Goal: Task Accomplishment & Management: Manage account settings

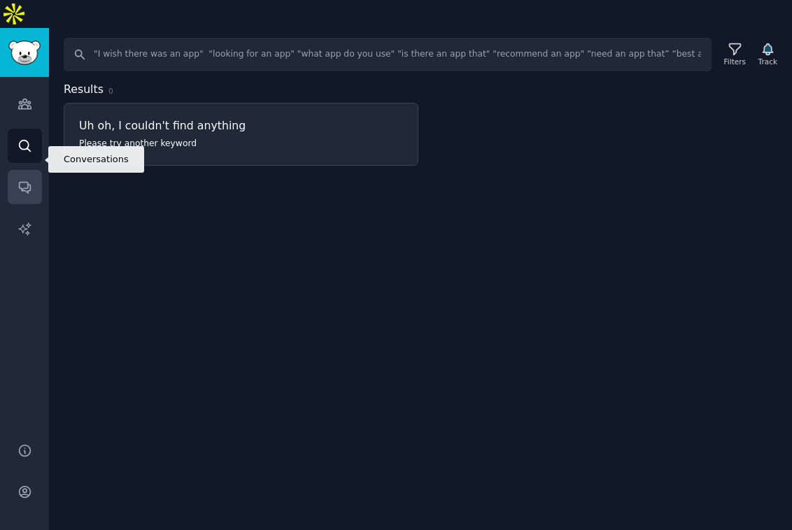
click at [27, 183] on icon "Sidebar" at bounding box center [24, 188] width 11 height 11
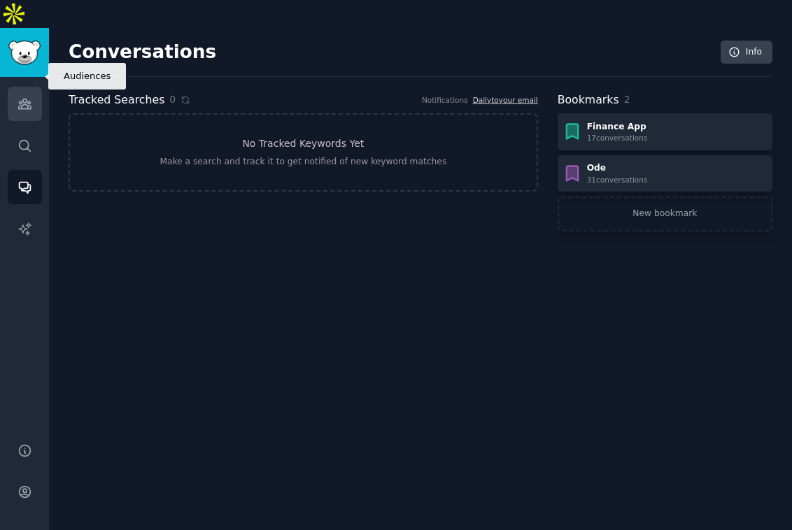
click at [27, 99] on icon "Sidebar" at bounding box center [24, 104] width 13 height 10
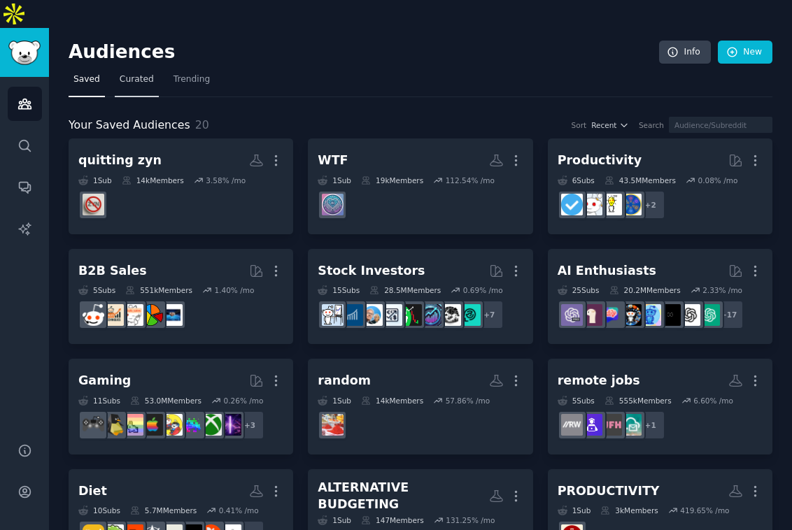
click at [141, 69] on link "Curated" at bounding box center [137, 83] width 44 height 29
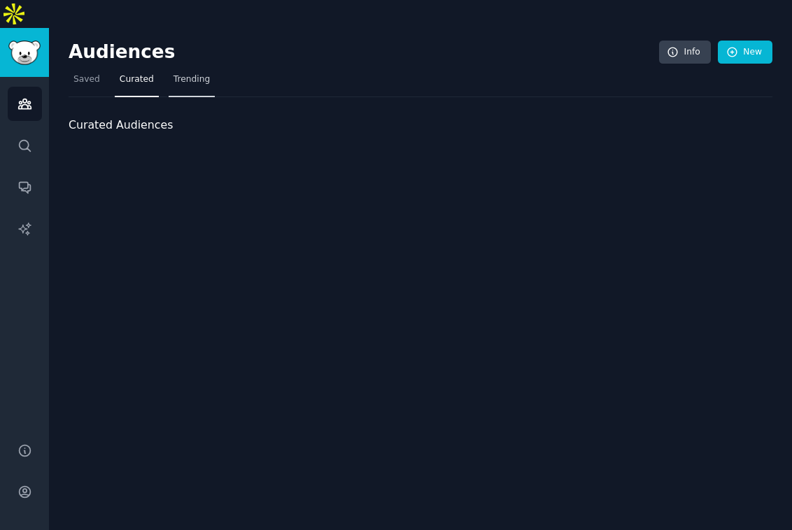
click at [185, 73] on span "Trending" at bounding box center [191, 79] width 36 height 13
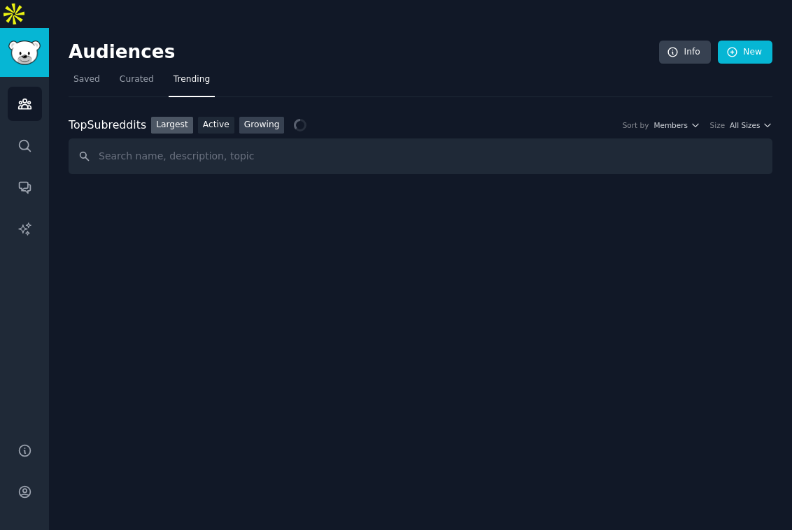
click at [275, 117] on link "Growing" at bounding box center [261, 125] width 45 height 17
click at [745, 117] on div "Top Subreddits Top Subreddits Largest Active Growing Sort by Member Growth Time…" at bounding box center [420, 125] width 703 height 17
click at [755, 120] on span "All Sizes" at bounding box center [744, 125] width 30 height 10
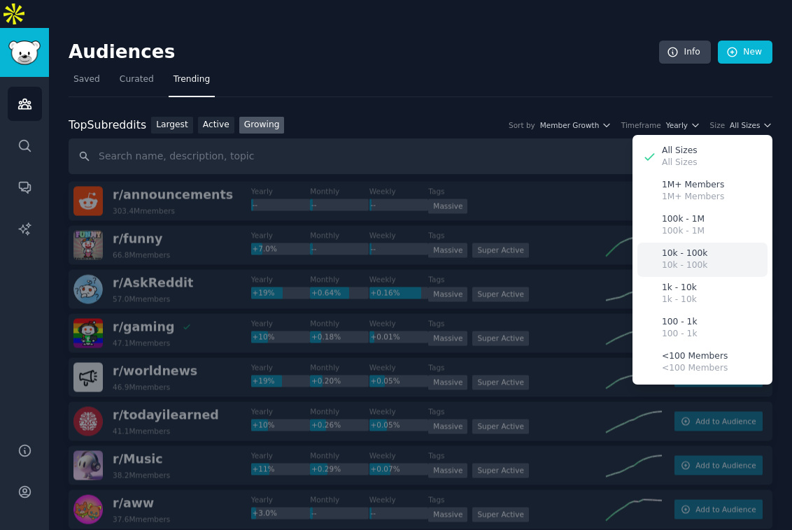
click at [685, 248] on p "10k - 100k" at bounding box center [683, 254] width 45 height 13
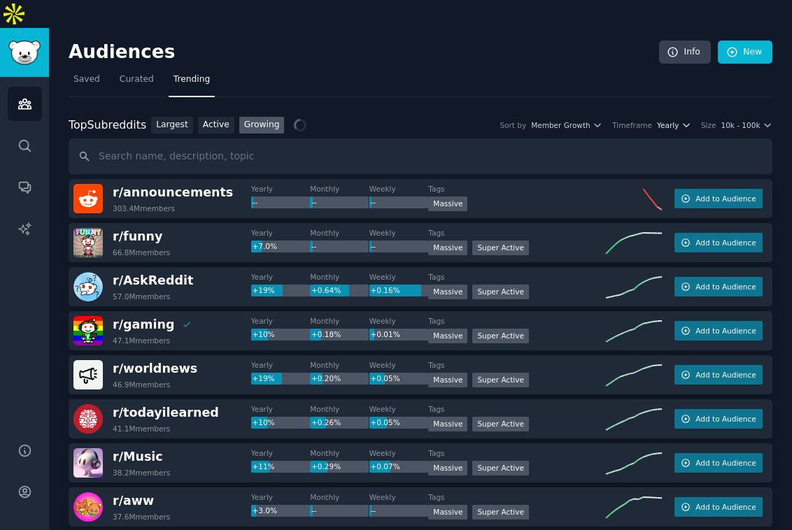
click at [678, 120] on button "Yearly" at bounding box center [674, 125] width 34 height 10
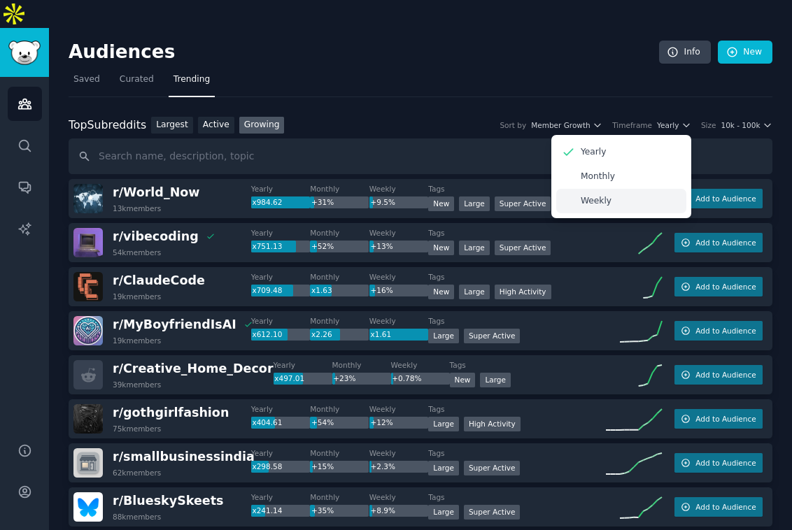
click at [637, 189] on div "Weekly" at bounding box center [621, 201] width 130 height 24
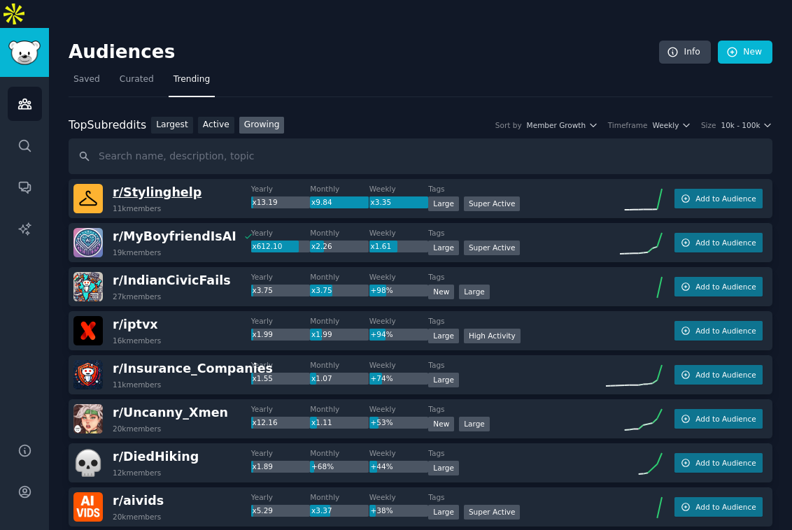
click at [142, 185] on span "r/ Stylinghelp" at bounding box center [157, 192] width 89 height 14
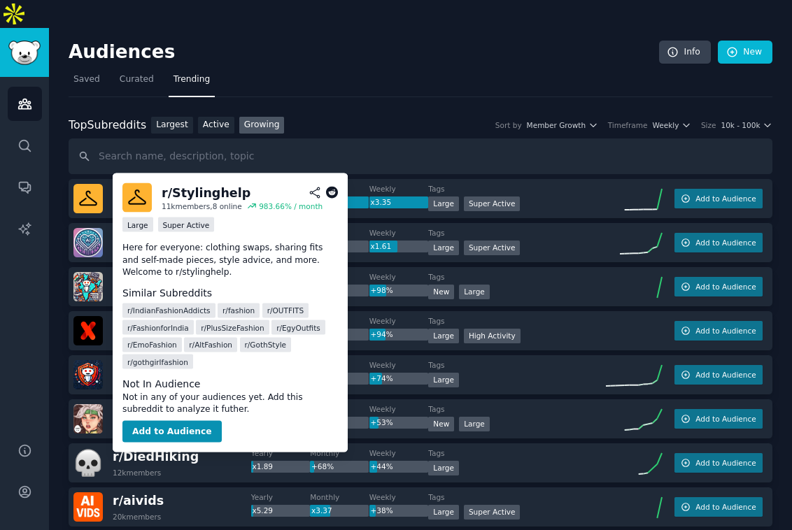
click at [184, 196] on div "r/ Stylinghelp" at bounding box center [206, 192] width 89 height 17
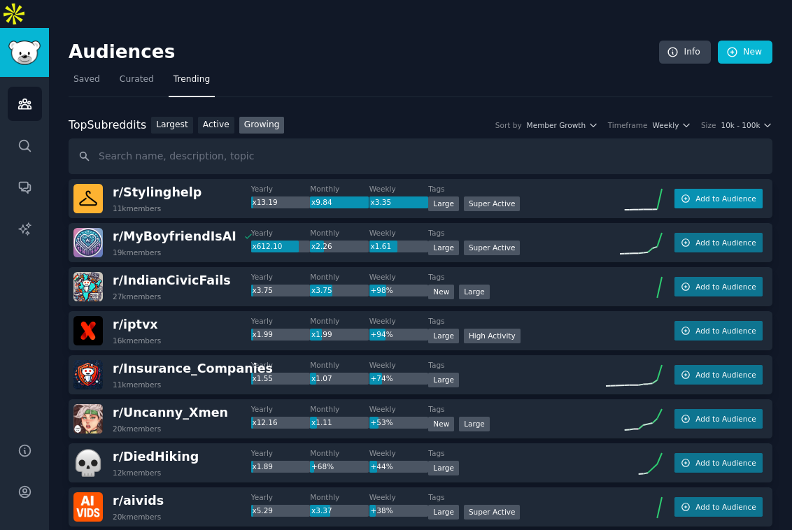
click at [728, 194] on span "Add to Audience" at bounding box center [725, 199] width 60 height 10
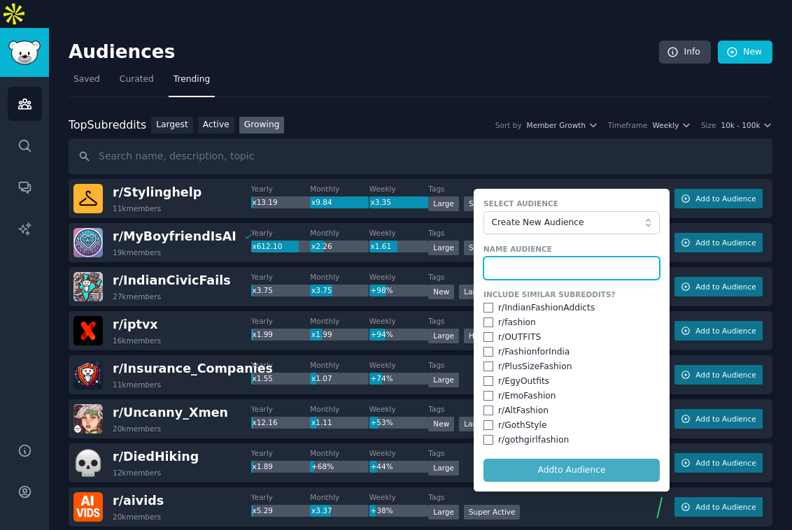
click at [575, 257] on input "text" at bounding box center [571, 269] width 176 height 24
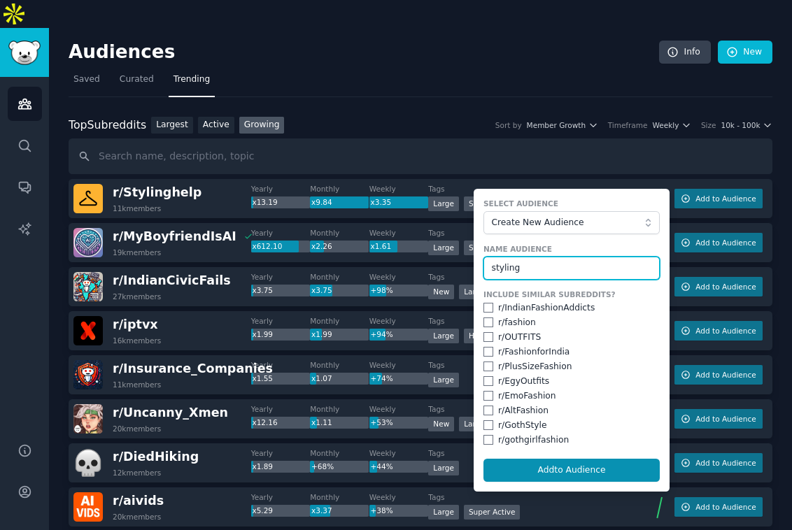
type input "styling"
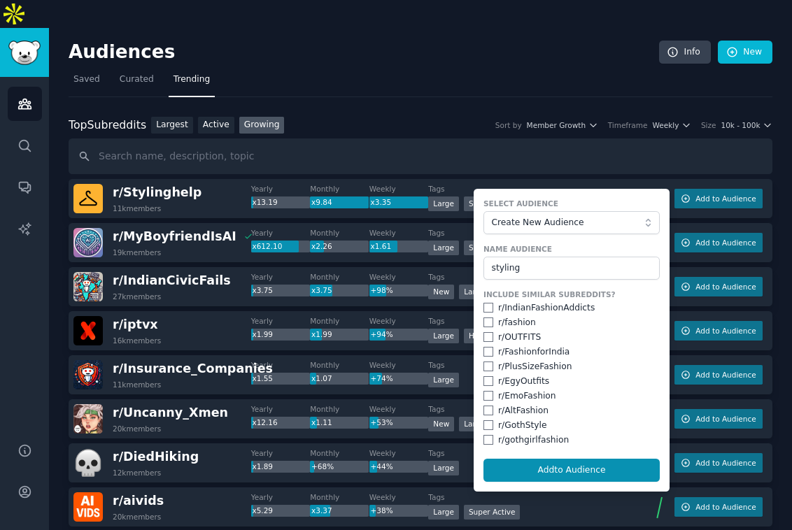
click at [557, 455] on form "Select Audience Create New Audience Name Audience styling Include Similar Subre…" at bounding box center [571, 340] width 196 height 303
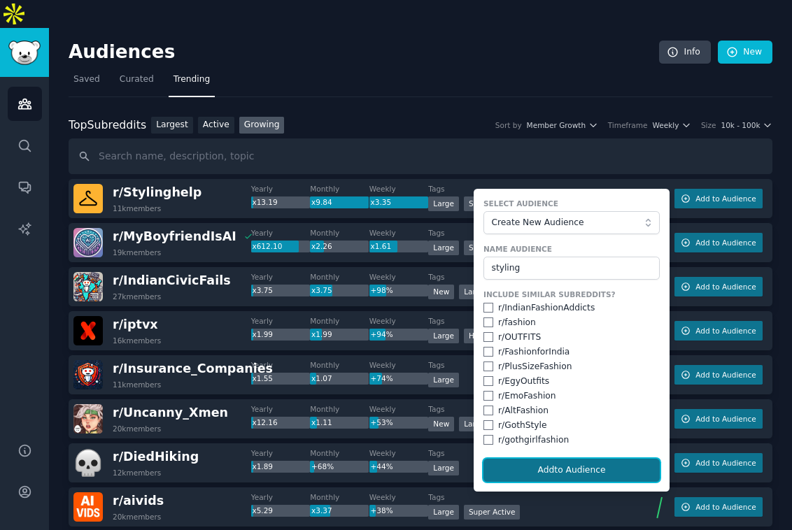
click at [557, 459] on button "Add to Audience" at bounding box center [571, 471] width 176 height 24
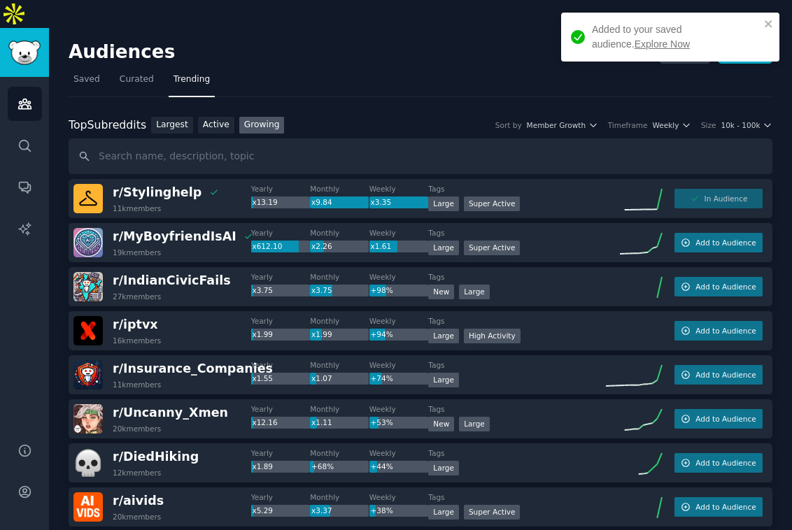
click at [636, 45] on link "Explore Now" at bounding box center [661, 43] width 55 height 11
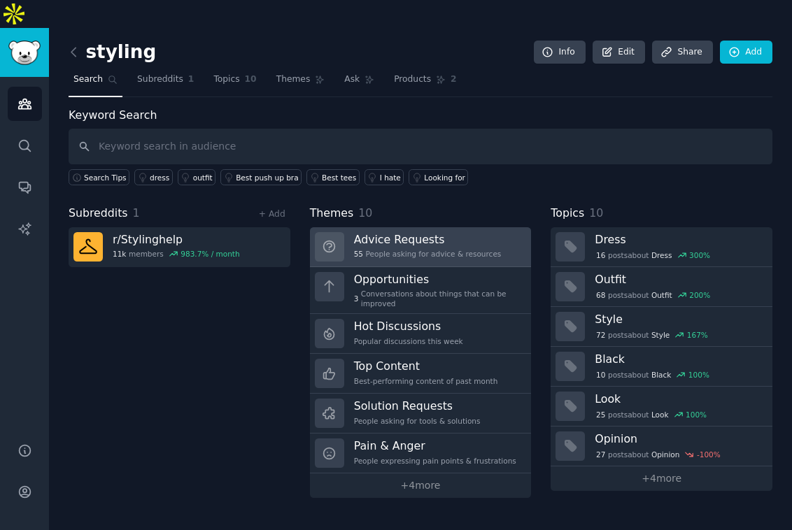
click at [405, 249] on div "55 People asking for advice & resources" at bounding box center [428, 254] width 148 height 10
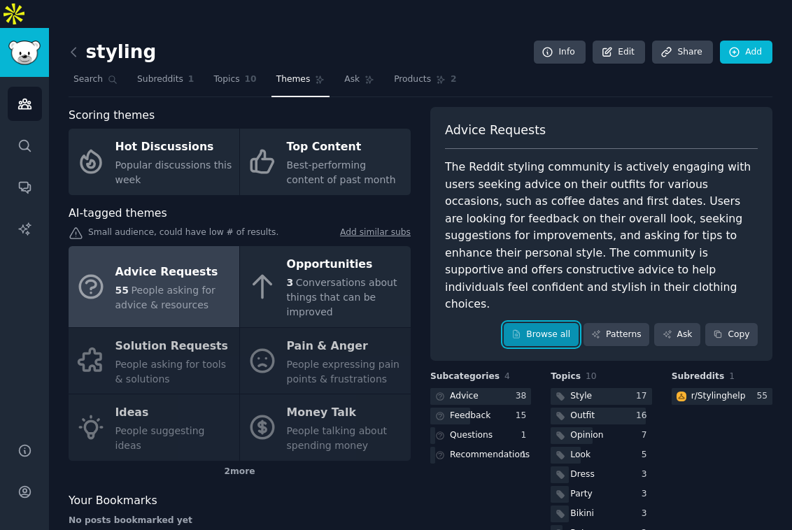
click at [548, 323] on link "Browse all" at bounding box center [540, 335] width 75 height 24
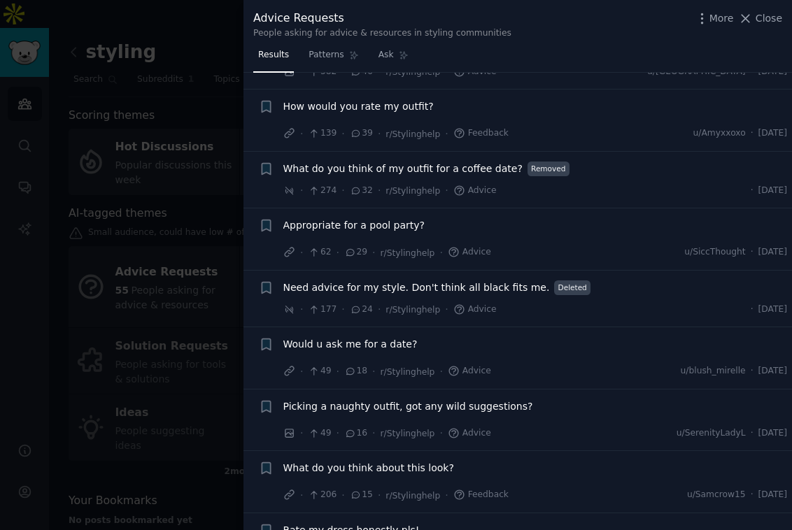
scroll to position [440, 0]
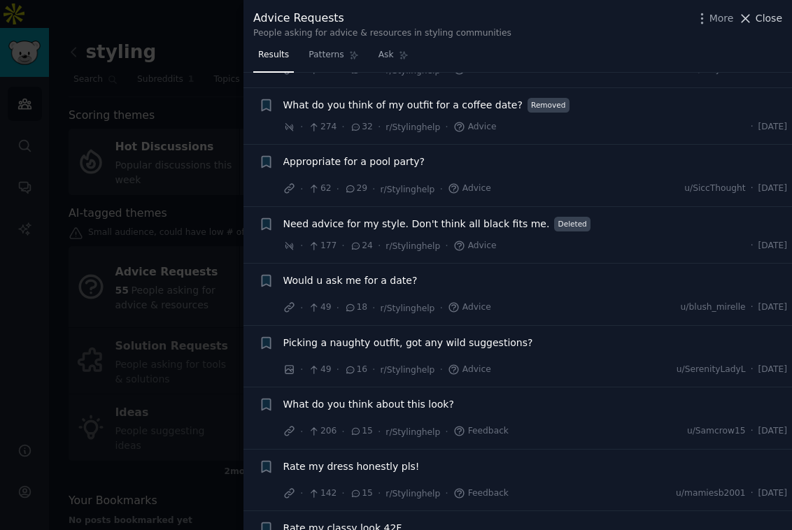
click at [761, 15] on span "Close" at bounding box center [768, 18] width 27 height 15
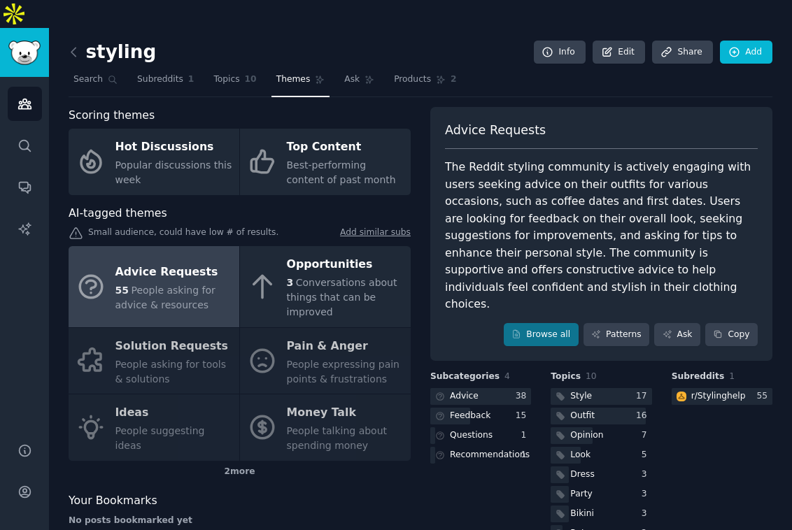
click at [493, 173] on div "The Reddit styling community is actively engaging with users seeking advice on …" at bounding box center [601, 236] width 313 height 155
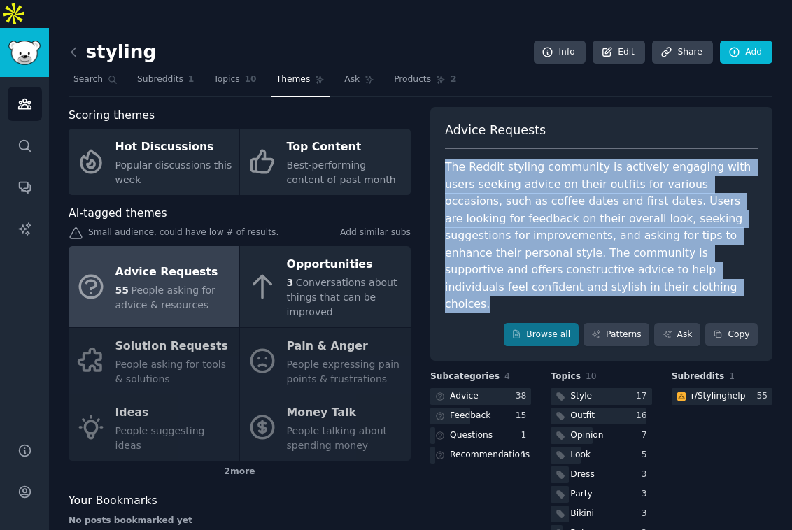
click at [493, 173] on div "The Reddit styling community is actively engaging with users seeking advice on …" at bounding box center [601, 236] width 313 height 155
copy div "The Reddit styling community is actively engaging with users seeking advice on …"
